Goal: Task Accomplishment & Management: Complete application form

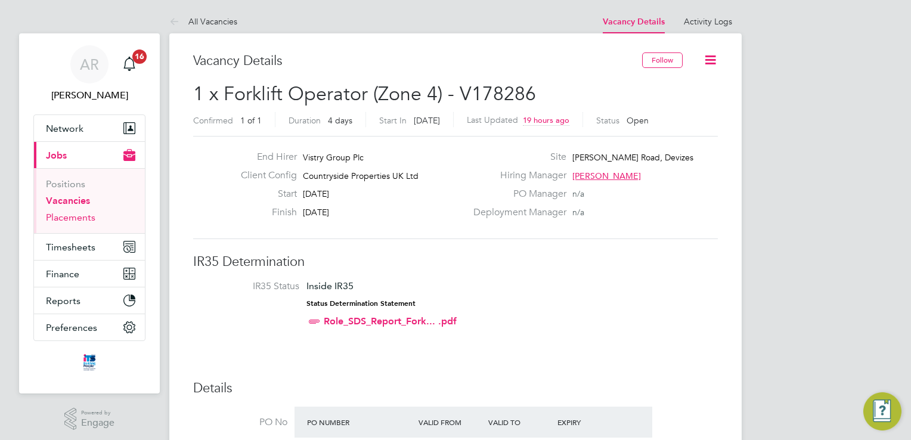
click at [55, 221] on link "Placements" at bounding box center [70, 217] width 49 height 11
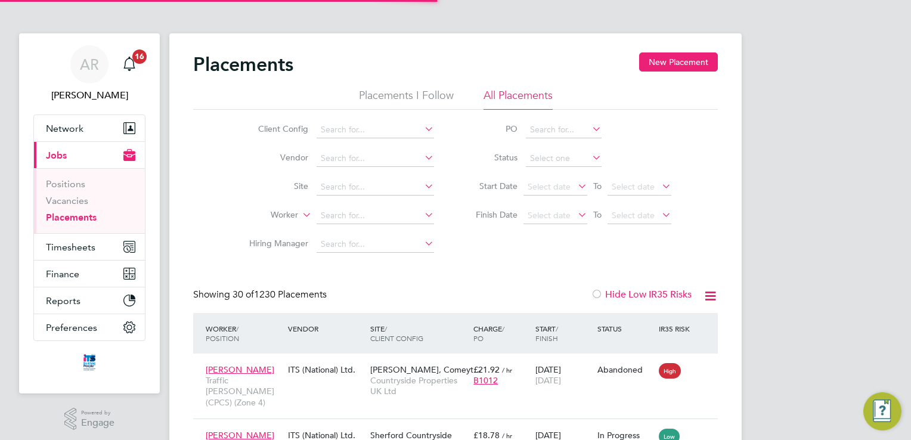
scroll to position [6, 6]
click at [421, 187] on input at bounding box center [375, 187] width 117 height 17
click at [385, 196] on li "Launc [PERSON_NAME]" at bounding box center [376, 203] width 118 height 16
type input "Launceston"
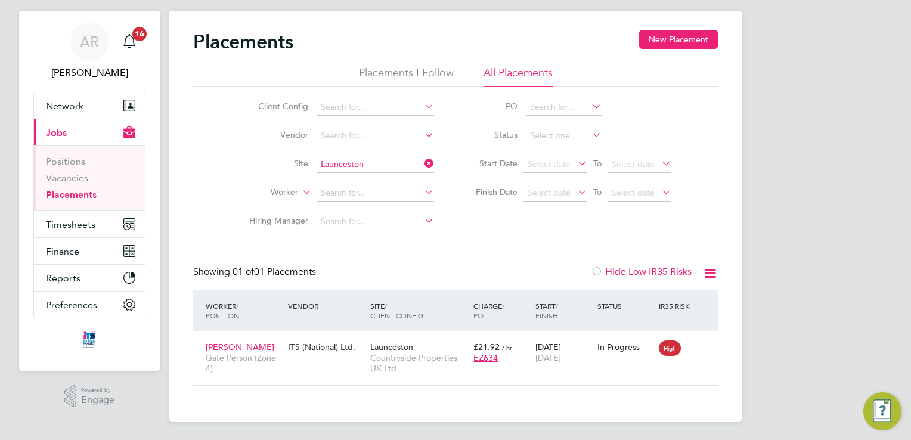
click at [711, 274] on icon at bounding box center [710, 273] width 15 height 15
click at [711, 267] on icon at bounding box center [710, 273] width 15 height 15
click at [594, 274] on div at bounding box center [597, 273] width 12 height 12
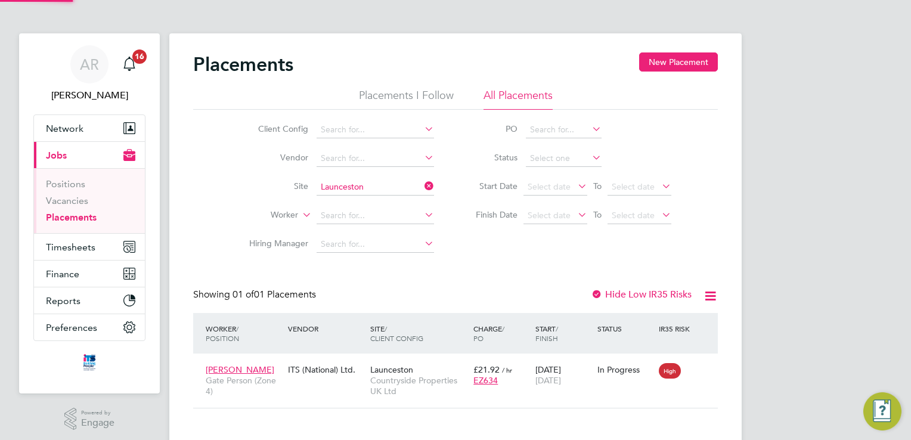
scroll to position [11, 57]
click at [594, 292] on div at bounding box center [597, 295] width 12 height 12
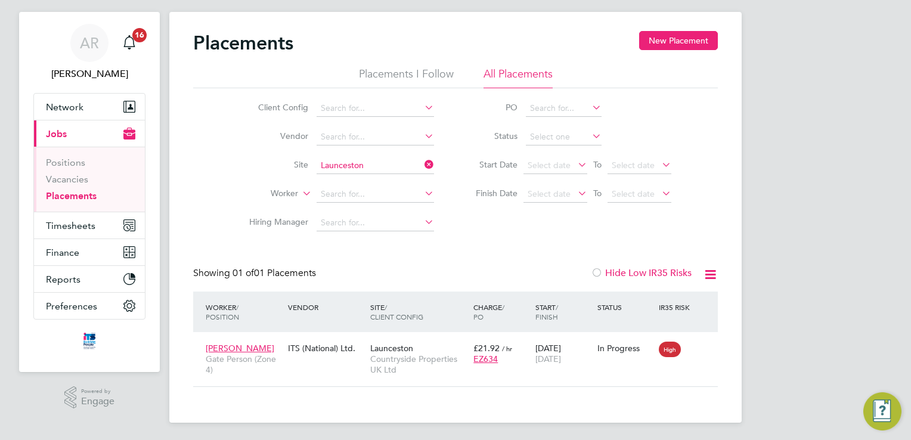
scroll to position [23, 0]
click at [680, 38] on button "New Placement" at bounding box center [678, 39] width 79 height 19
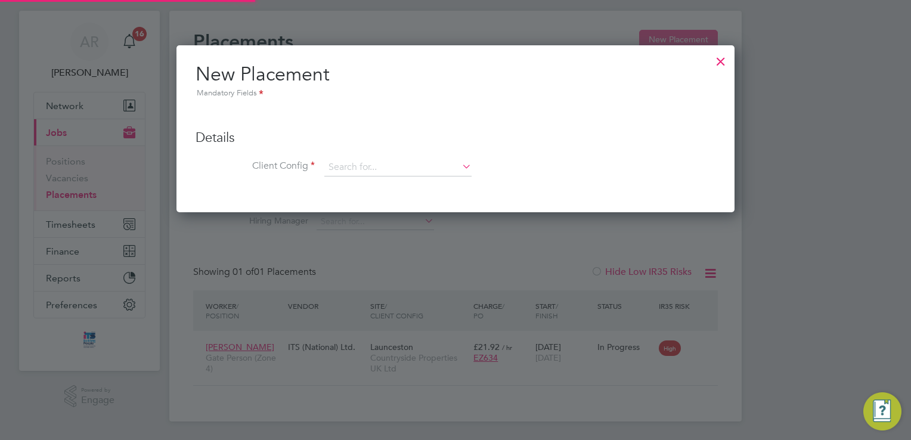
scroll to position [166, 559]
click at [408, 181] on li "Client Config" at bounding box center [456, 174] width 520 height 30
click at [410, 169] on input at bounding box center [397, 168] width 147 height 18
click at [724, 66] on div at bounding box center [720, 58] width 21 height 21
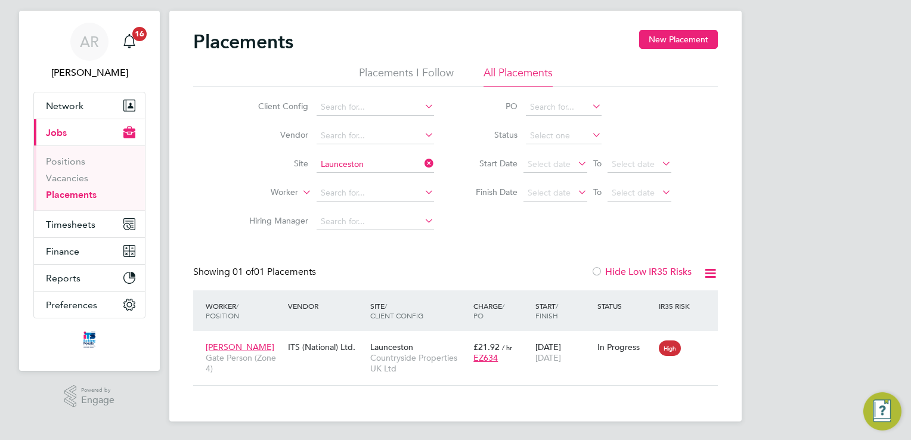
click at [395, 72] on li "Placements I Follow" at bounding box center [406, 76] width 95 height 21
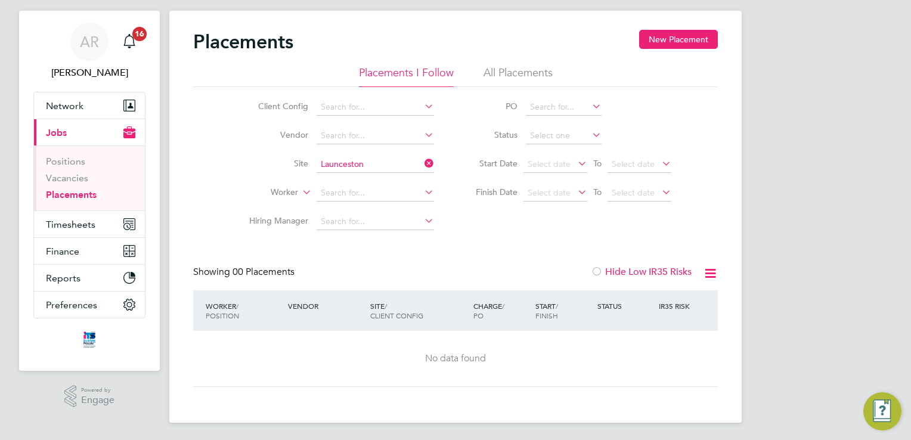
click at [496, 69] on li "All Placements" at bounding box center [518, 76] width 69 height 21
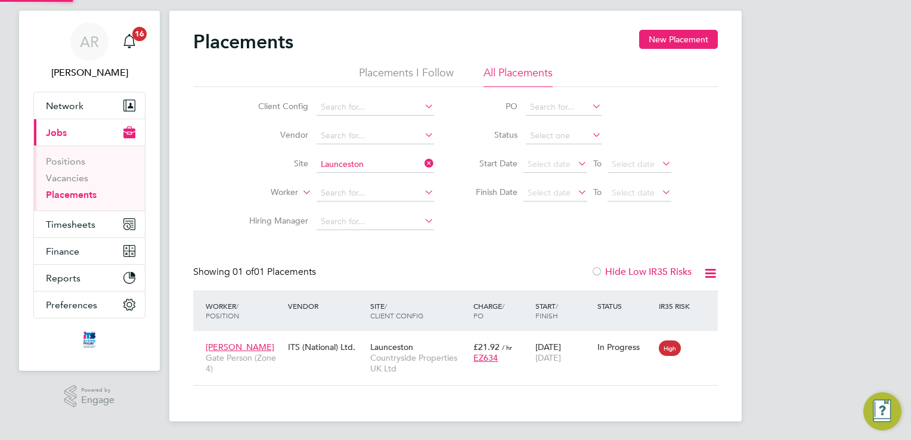
scroll to position [11, 57]
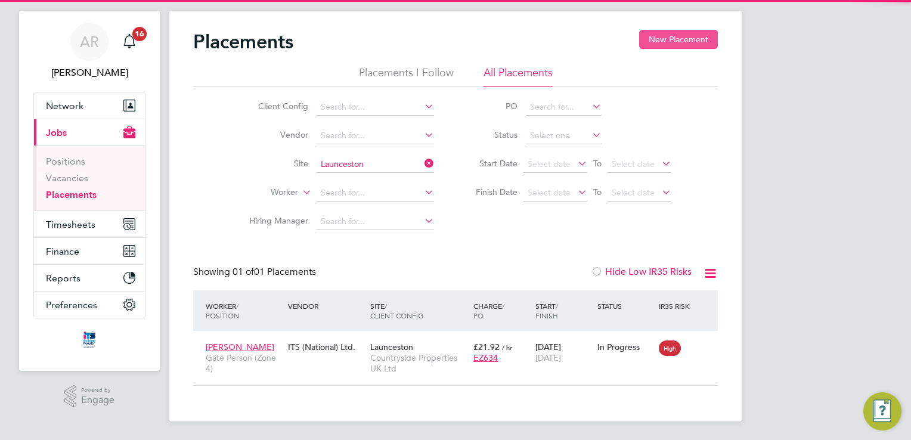
click at [674, 38] on button "New Placement" at bounding box center [678, 39] width 79 height 19
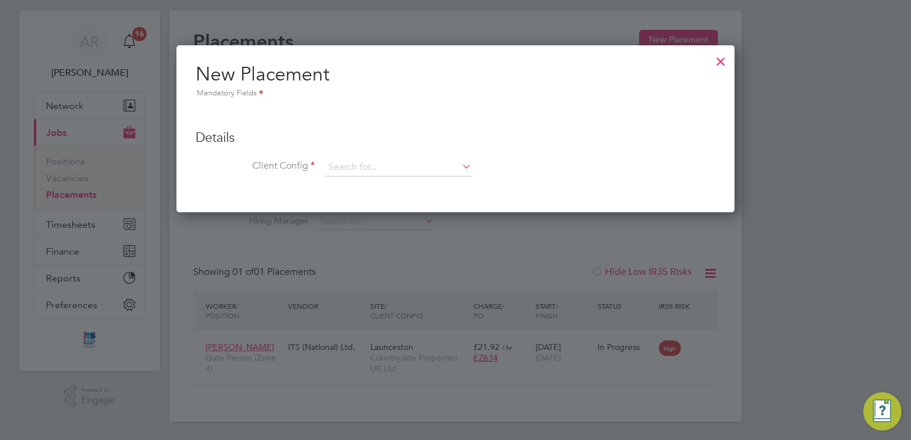
scroll to position [166, 559]
click at [382, 159] on input at bounding box center [397, 168] width 147 height 18
click at [722, 54] on div at bounding box center [720, 58] width 21 height 21
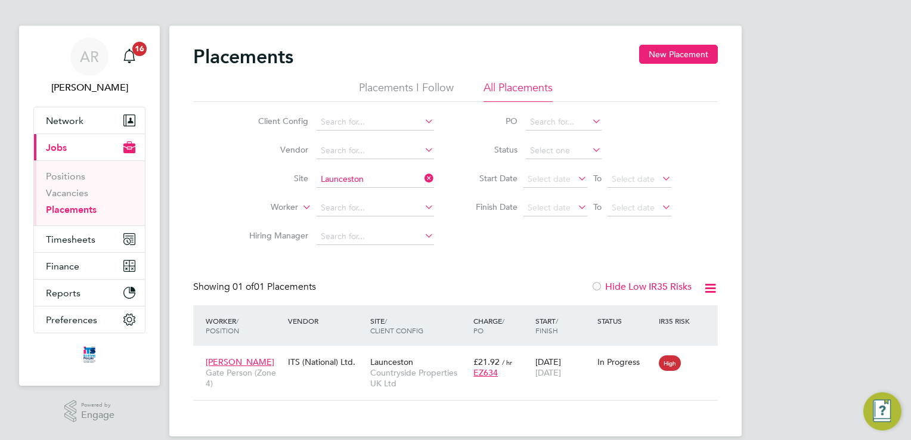
scroll to position [0, 0]
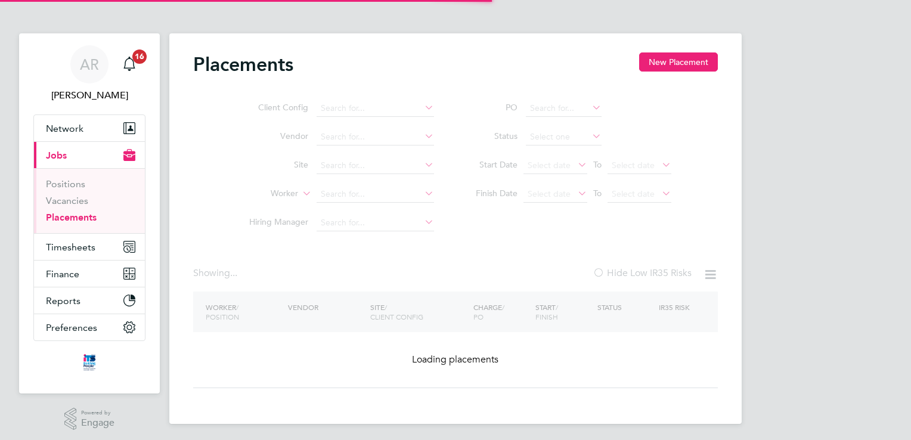
type input "Launceston"
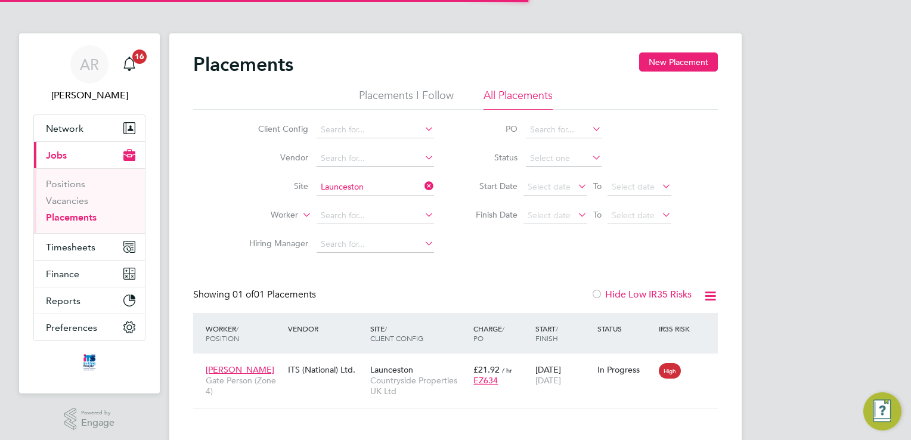
scroll to position [11, 57]
